Goal: Information Seeking & Learning: Learn about a topic

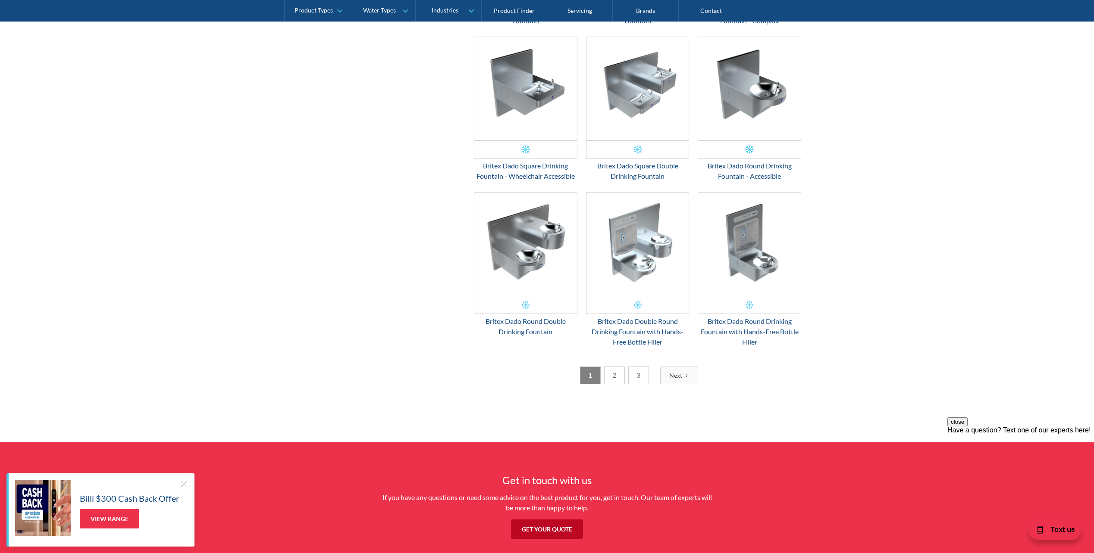
scroll to position [1207, 0]
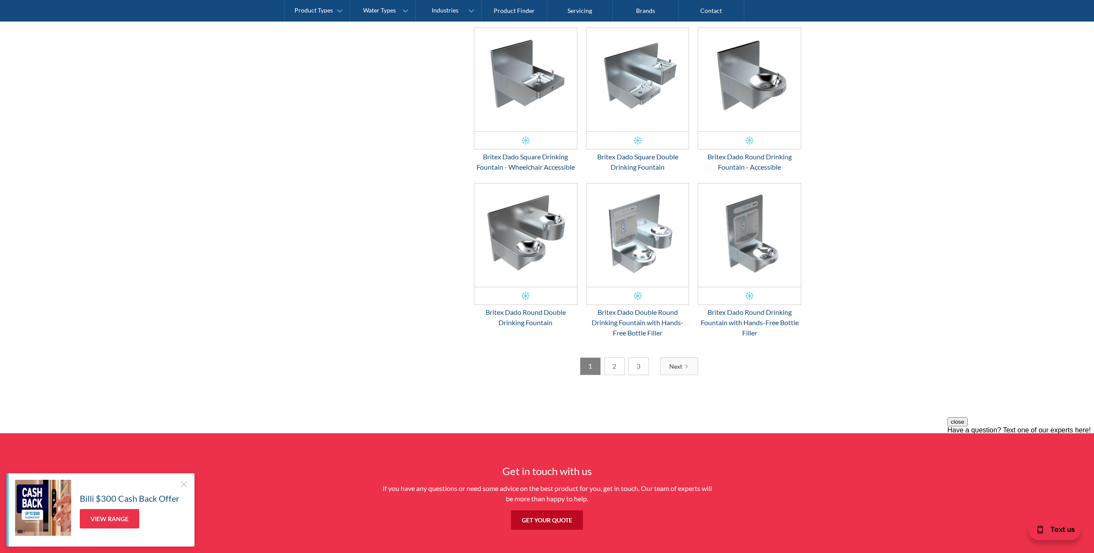
click at [619, 369] on link "2" at bounding box center [614, 367] width 21 height 18
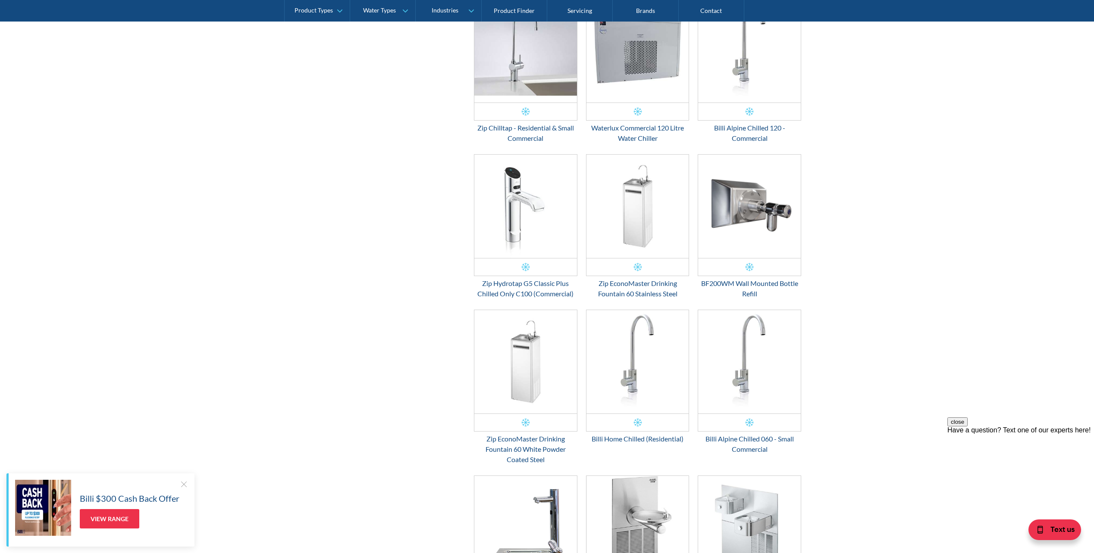
scroll to position [545, 0]
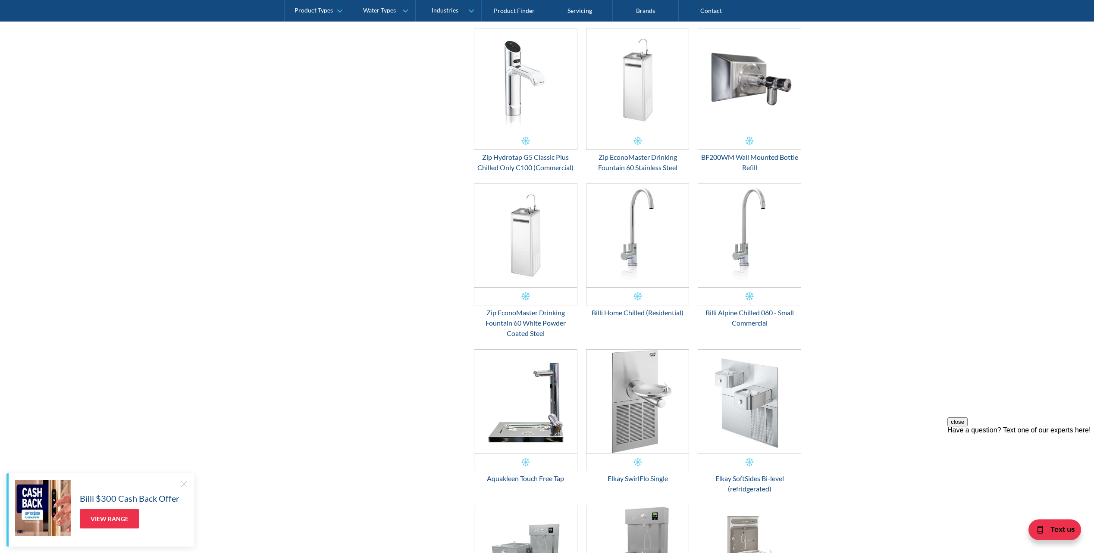
click at [740, 242] on img "Email Form 3" at bounding box center [749, 235] width 103 height 103
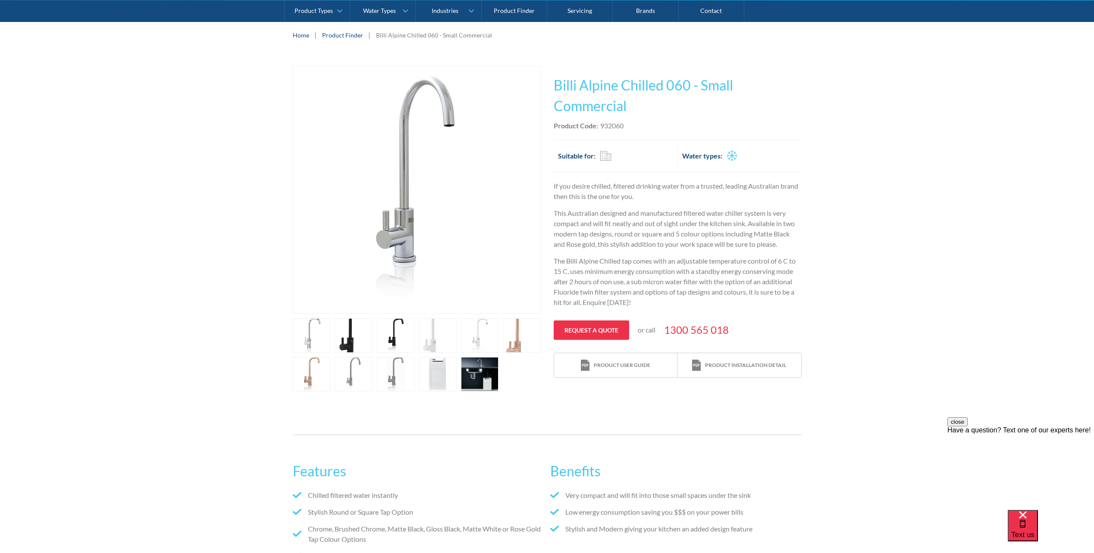
click at [491, 379] on link "open lightbox" at bounding box center [480, 374] width 38 height 34
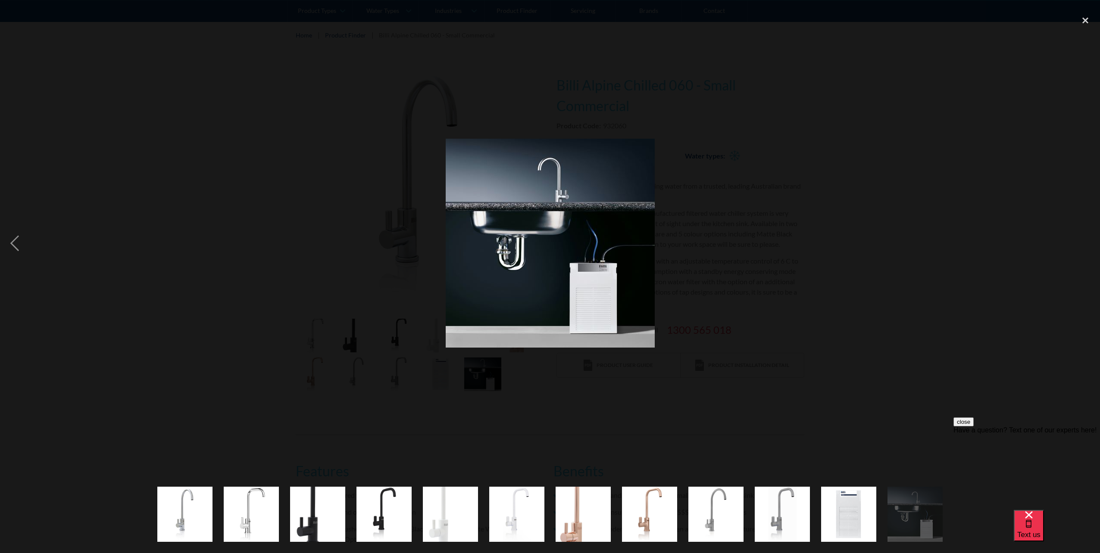
click at [441, 376] on div at bounding box center [550, 243] width 1100 height 465
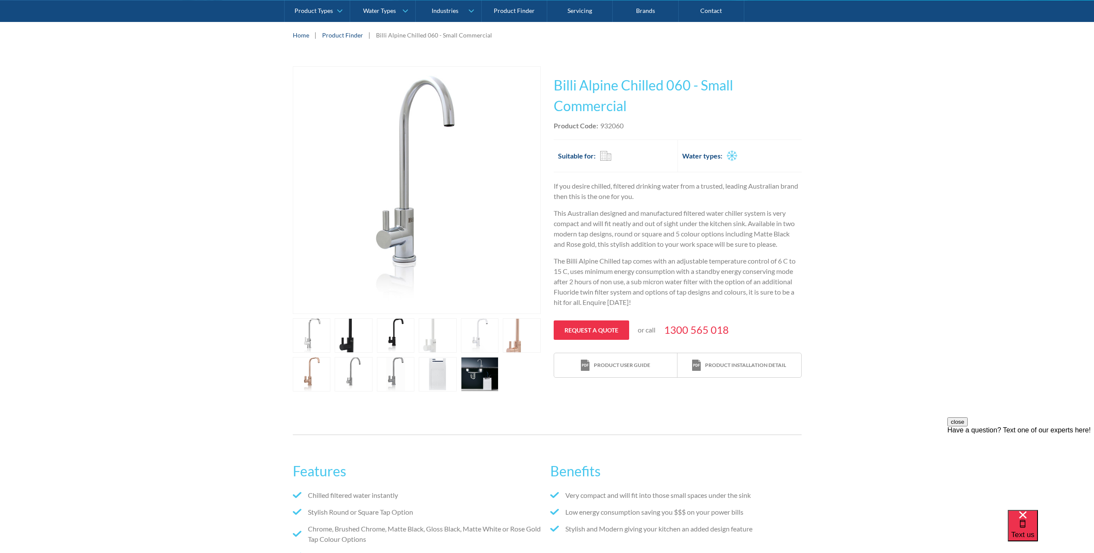
click at [318, 332] on link "open lightbox" at bounding box center [312, 336] width 38 height 34
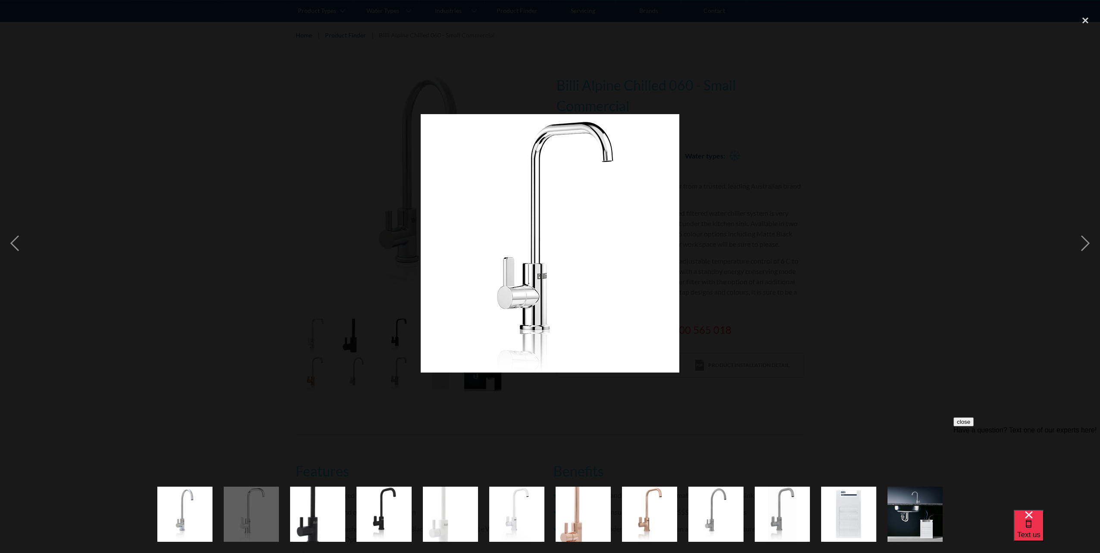
click at [343, 339] on div at bounding box center [550, 243] width 1100 height 465
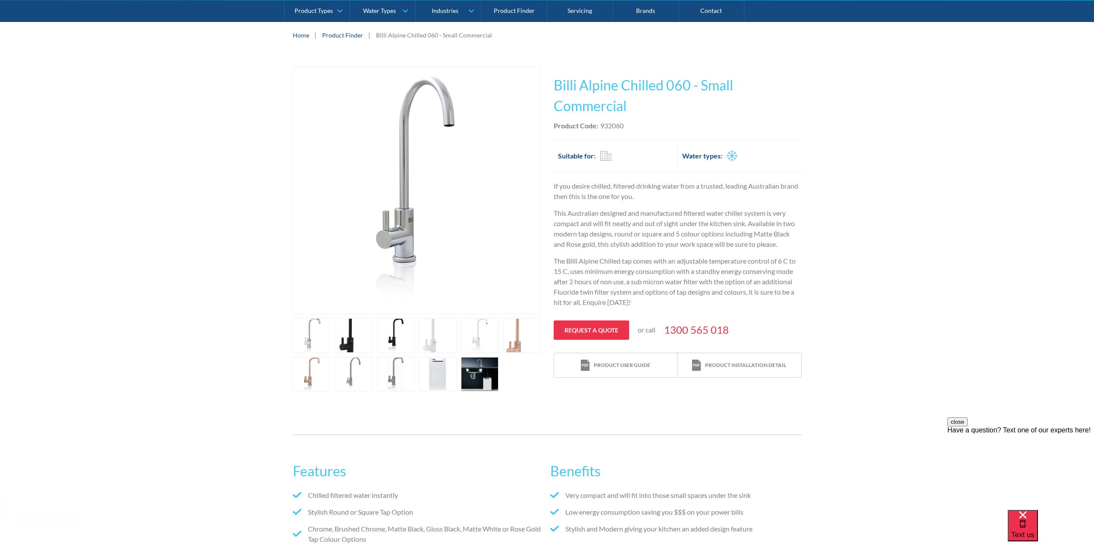
click at [343, 339] on link "open lightbox" at bounding box center [354, 336] width 38 height 34
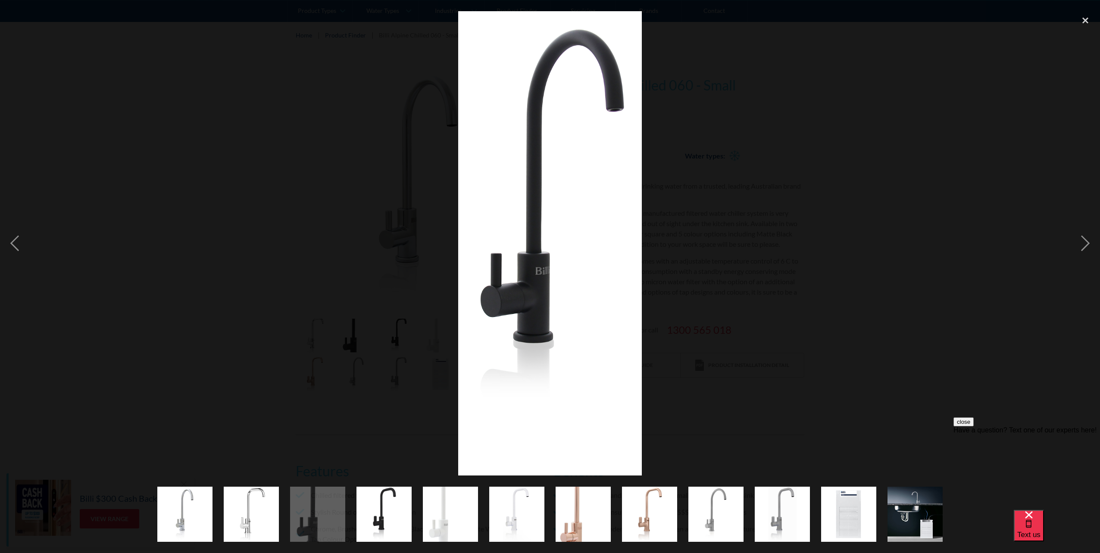
click at [401, 339] on div at bounding box center [550, 243] width 1100 height 465
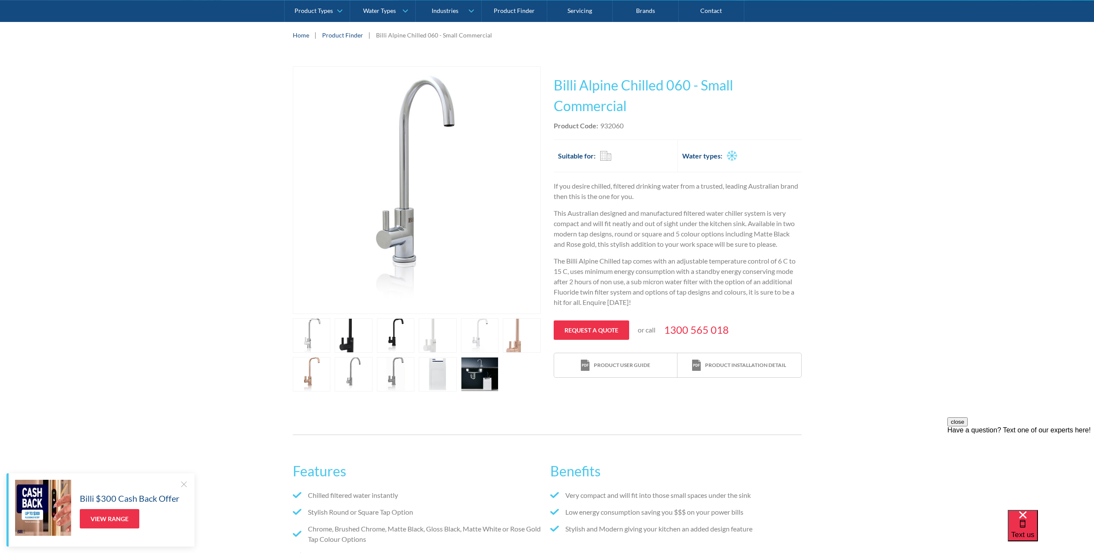
click at [401, 339] on link "open lightbox" at bounding box center [396, 336] width 38 height 34
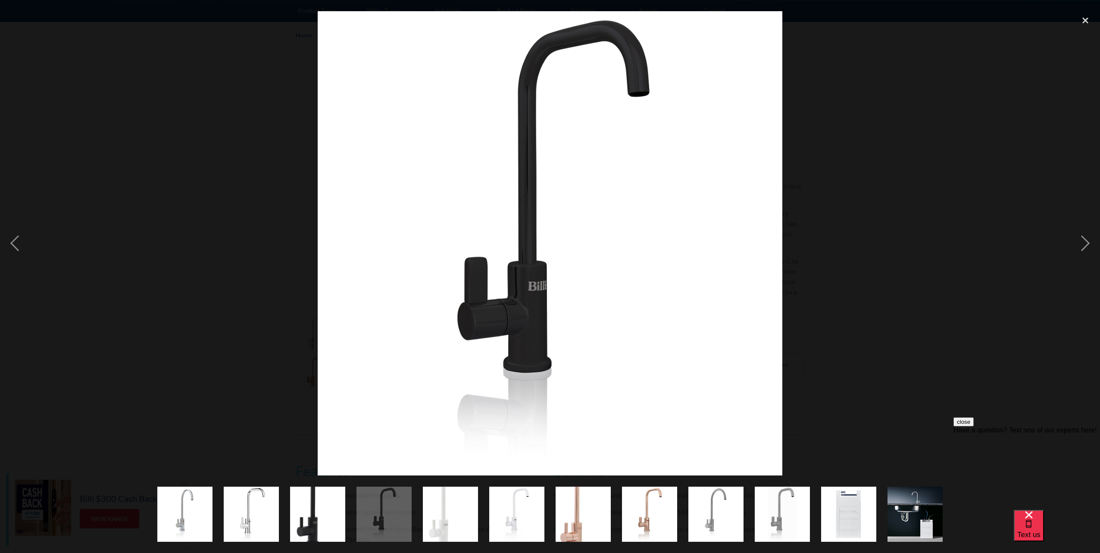
click at [225, 340] on div at bounding box center [550, 243] width 1100 height 465
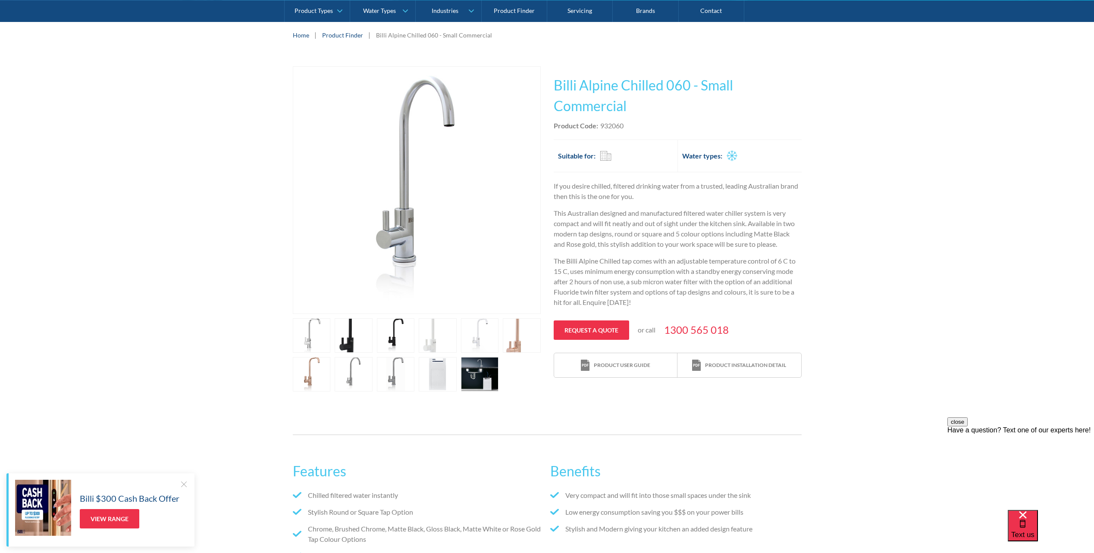
click at [471, 331] on link "open lightbox" at bounding box center [480, 336] width 38 height 34
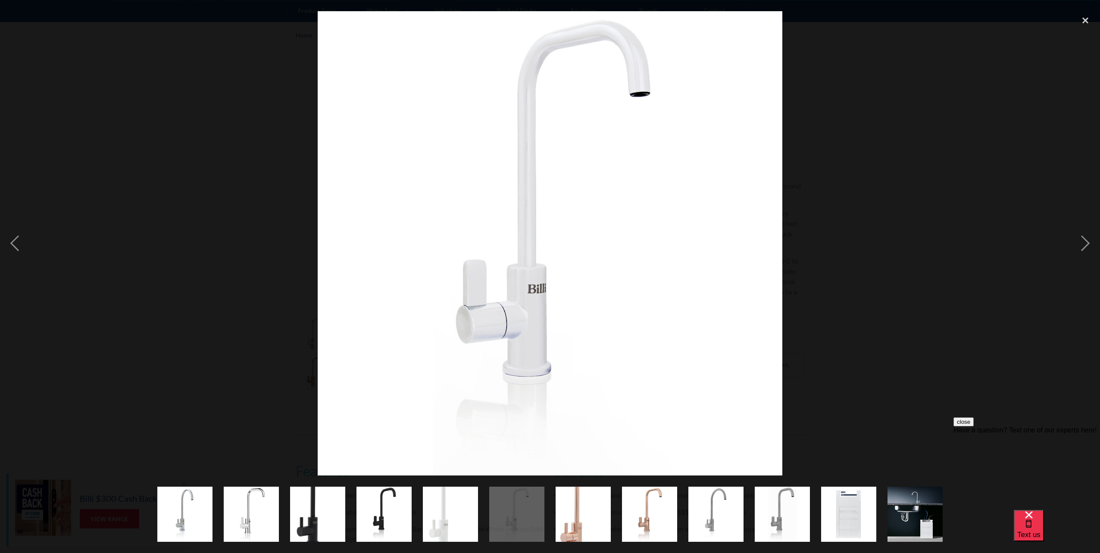
click at [264, 336] on div at bounding box center [550, 243] width 1100 height 465
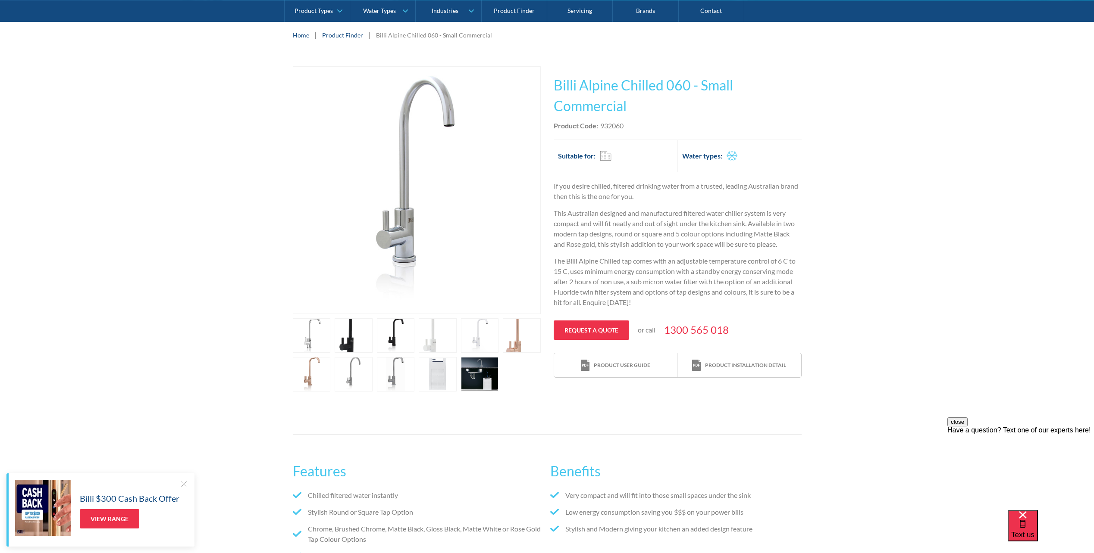
click at [391, 366] on link "open lightbox" at bounding box center [396, 374] width 38 height 34
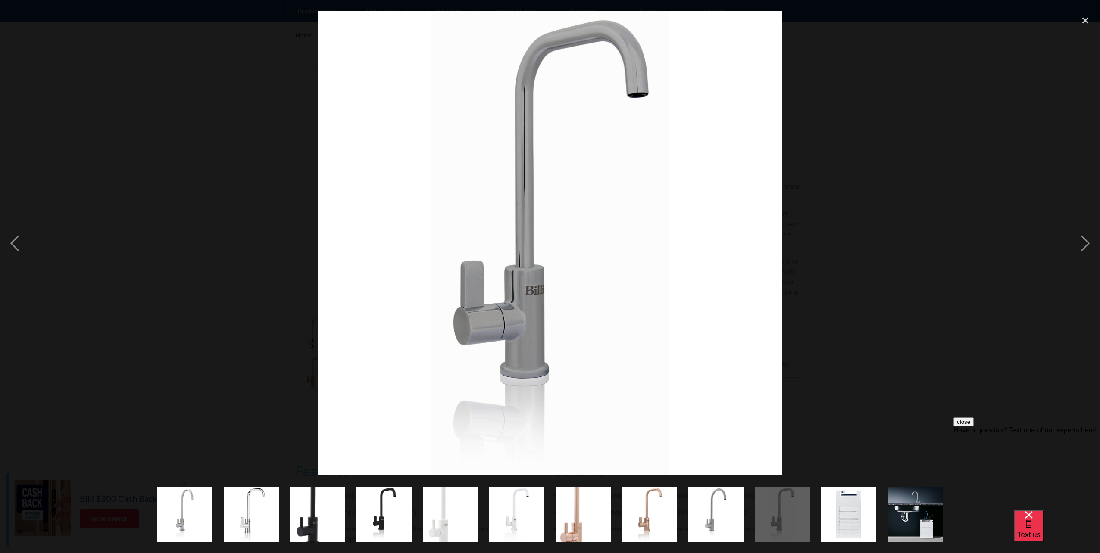
click at [246, 339] on div at bounding box center [550, 243] width 1100 height 465
